Goal: Task Accomplishment & Management: Use online tool/utility

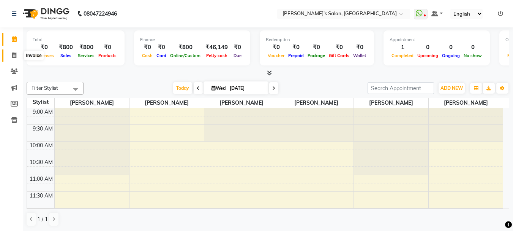
click at [14, 56] on icon at bounding box center [14, 55] width 4 height 6
select select "service"
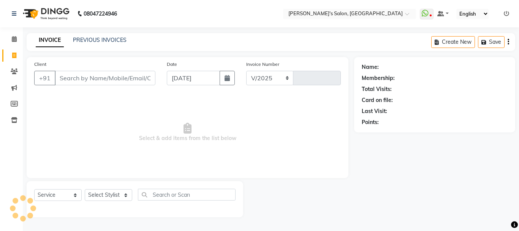
select select "716"
type input "0450"
click at [71, 79] on input "Client" at bounding box center [105, 78] width 101 height 14
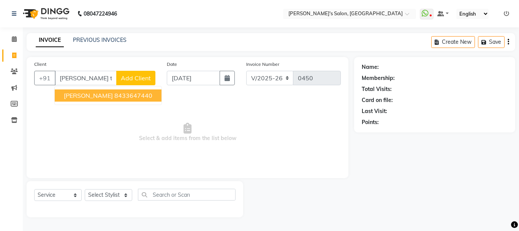
click at [135, 94] on ngb-highlight "8433647440" at bounding box center [133, 96] width 38 height 8
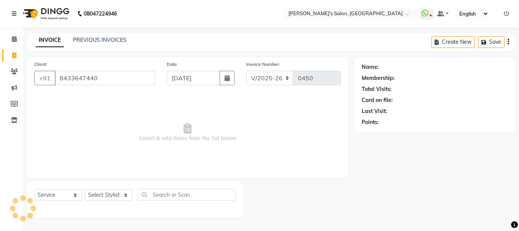
type input "8433647440"
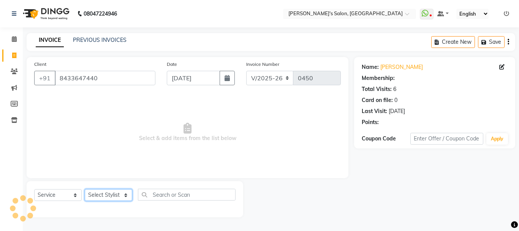
click at [101, 192] on select "Select Stylist [PERSON_NAME] [PERSON_NAME] [PERSON_NAME] [PERSON_NAME] [PERSON_…" at bounding box center [108, 195] width 47 height 12
select select "10918"
click at [85, 189] on select "Select Stylist [PERSON_NAME] [PERSON_NAME] [PERSON_NAME] [PERSON_NAME] [PERSON_…" at bounding box center [108, 195] width 47 height 12
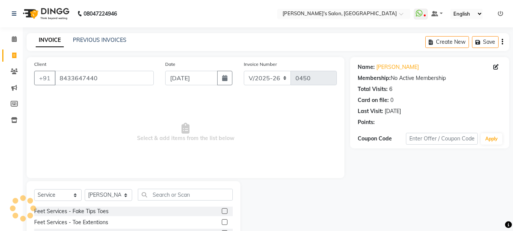
click at [159, 201] on div "Select Service Product Membership Package Voucher Prepaid Gift Card Select Styl…" at bounding box center [133, 197] width 199 height 18
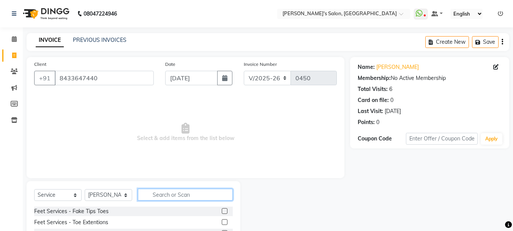
click at [160, 195] on input "text" at bounding box center [185, 194] width 95 height 12
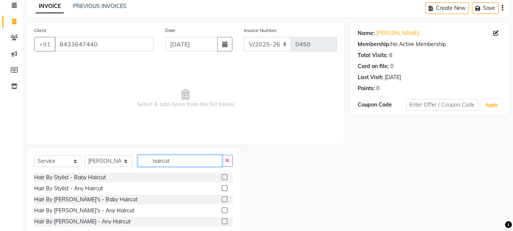
scroll to position [53, 0]
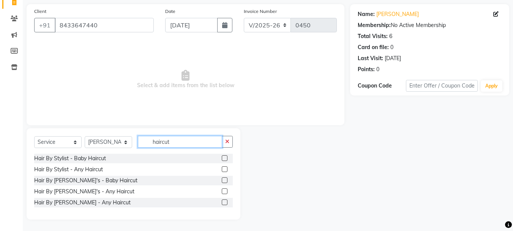
type input "haircut"
click at [226, 181] on label at bounding box center [225, 180] width 6 height 6
click at [226, 181] on input "checkbox" at bounding box center [224, 180] width 5 height 5
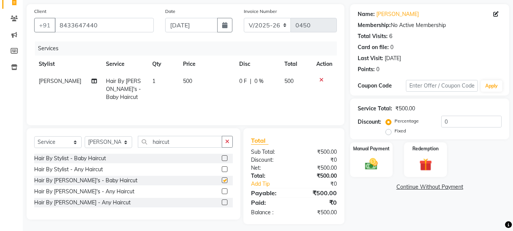
checkbox input "false"
click at [183, 84] on td "500" at bounding box center [207, 89] width 56 height 33
select select "10918"
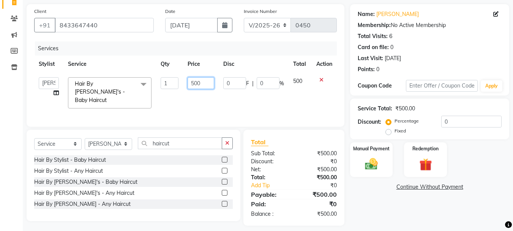
click at [198, 80] on input "500" at bounding box center [201, 83] width 26 height 12
type input "350"
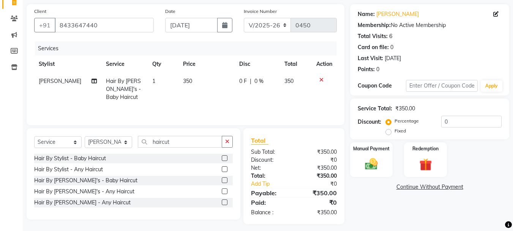
click at [299, 82] on td "350" at bounding box center [296, 89] width 32 height 33
select select "10918"
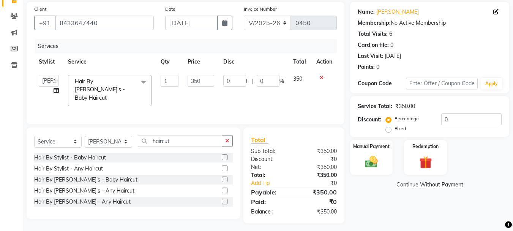
scroll to position [57, 0]
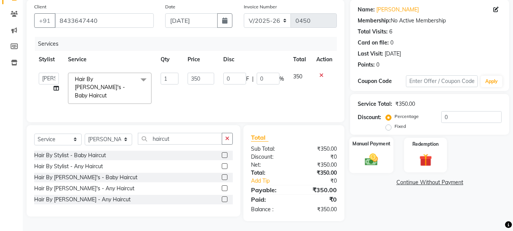
click at [379, 160] on img at bounding box center [371, 159] width 21 height 15
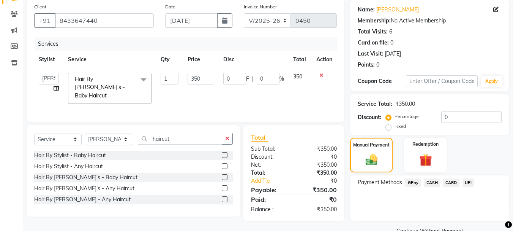
click at [413, 184] on span "GPay" at bounding box center [413, 182] width 16 height 9
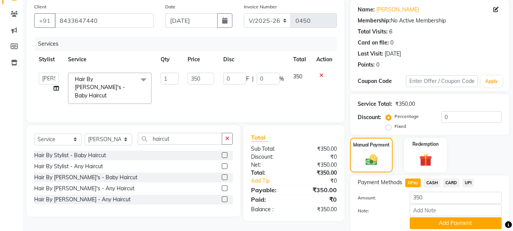
scroll to position [85, 0]
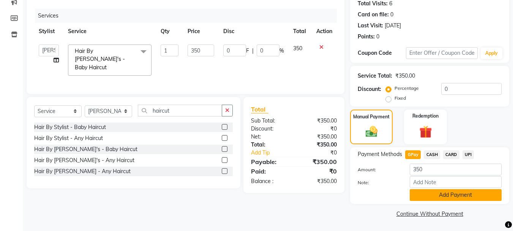
click at [432, 197] on button "Add Payment" at bounding box center [456, 195] width 92 height 12
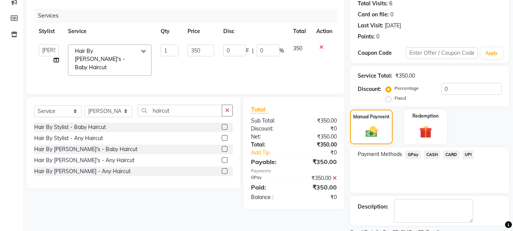
scroll to position [117, 0]
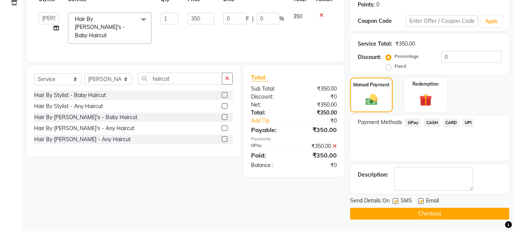
click at [423, 209] on button "Checkout" at bounding box center [429, 213] width 159 height 12
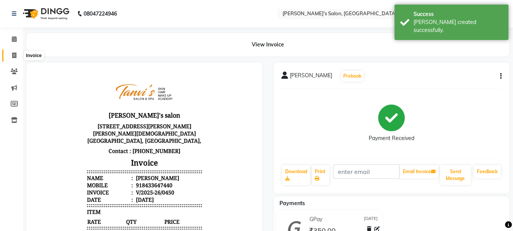
click at [16, 56] on icon at bounding box center [14, 55] width 4 height 6
select select "service"
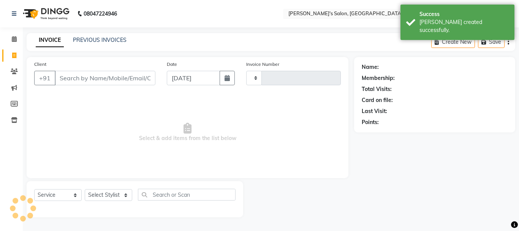
type input "0451"
select select "716"
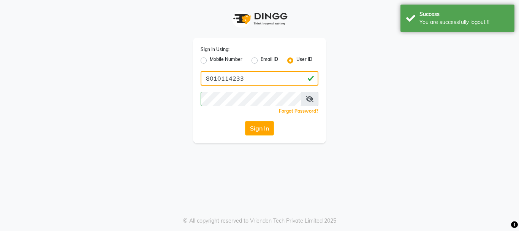
drag, startPoint x: 254, startPoint y: 75, endPoint x: 108, endPoint y: 71, distance: 145.6
click at [132, 77] on div "Sign In Using: Mobile Number Email ID User ID 8010114233 Remember me Forgot Pas…" at bounding box center [259, 71] width 433 height 143
click at [214, 75] on input "tanvissalon" at bounding box center [260, 78] width 118 height 14
type input "tanvissalon"
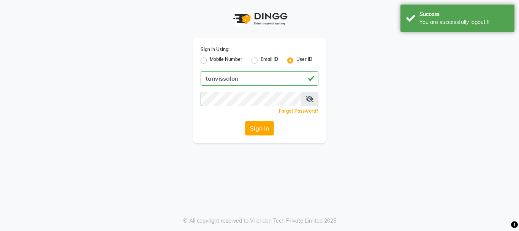
click at [149, 87] on div "Sign In Using: Mobile Number Email ID User ID tanvissalon Remember me Forgot Pa…" at bounding box center [259, 71] width 433 height 143
click at [155, 93] on div "Sign In Using: Mobile Number Email ID User ID tanvissalon Remember me Forgot Pa…" at bounding box center [259, 71] width 433 height 143
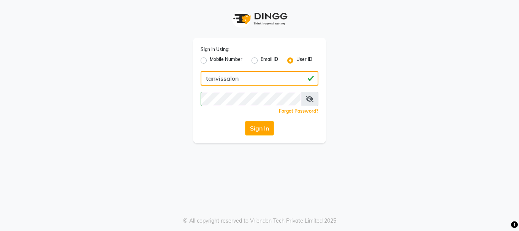
drag, startPoint x: 265, startPoint y: 79, endPoint x: 136, endPoint y: 77, distance: 128.4
click at [144, 79] on div "Sign In Using: Mobile Number Email ID User ID tanvissalon Remember me Forgot Pa…" at bounding box center [259, 71] width 433 height 143
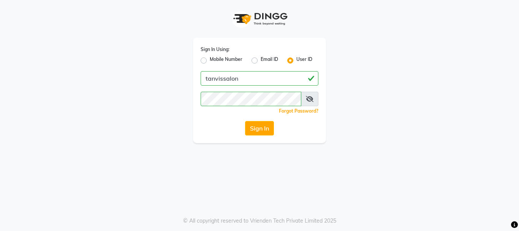
click at [43, 96] on app-login "Sign In Using: Mobile Number Email ID User ID tanvissalon Remember me Forgot Pa…" at bounding box center [259, 71] width 519 height 143
click at [87, 75] on div "Sign In Using: Mobile Number Email ID User ID tanvissalon Remember me Forgot Pa…" at bounding box center [259, 71] width 433 height 143
drag, startPoint x: 11, startPoint y: 135, endPoint x: 74, endPoint y: 125, distance: 63.8
click at [11, 135] on app-login "Sign In Using: Mobile Number Email ID User ID tanvissalon Remember me Forgot Pa…" at bounding box center [259, 71] width 519 height 143
drag, startPoint x: 270, startPoint y: 139, endPoint x: 269, endPoint y: 132, distance: 6.7
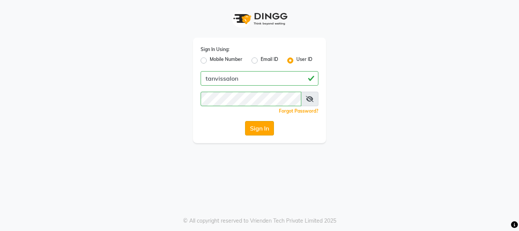
click at [270, 137] on div "Sign In Using: Mobile Number Email ID User ID tanvissalon Remember me Forgot Pa…" at bounding box center [259, 90] width 133 height 105
click at [267, 129] on button "Sign In" at bounding box center [259, 128] width 29 height 14
